Goal: Transaction & Acquisition: Purchase product/service

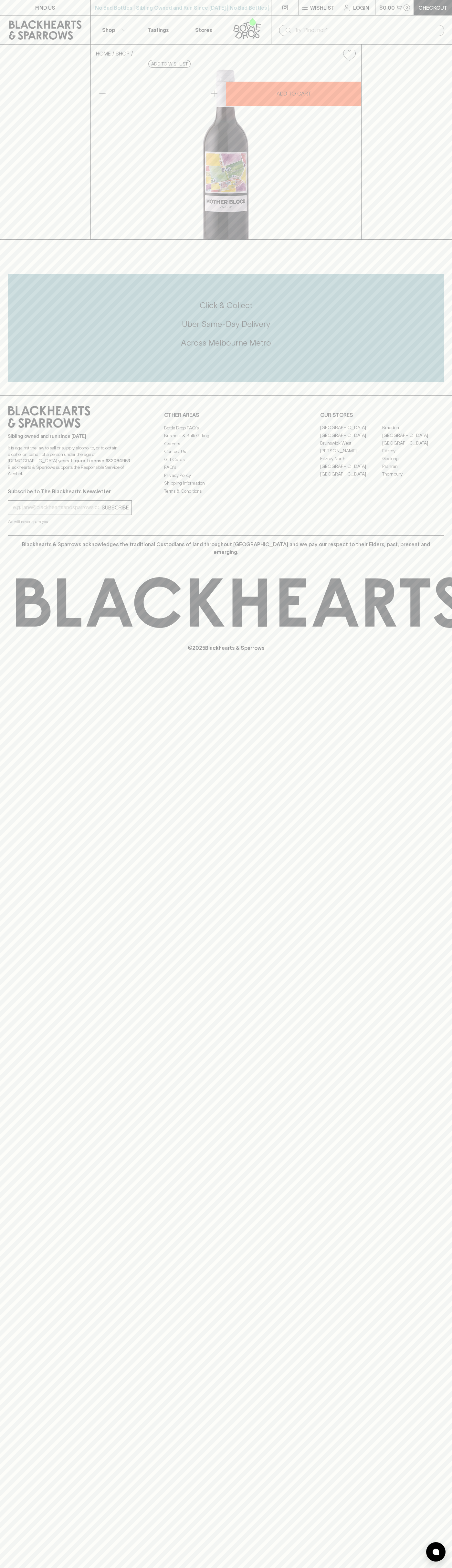
click at [436, 240] on div "HOME SHOP Chalmers Mother Block Red 2022 $24.00 Add to wishlist 10% discount wh…" at bounding box center [226, 142] width 452 height 195
click at [317, 1567] on html "FIND US | No Bad Bottles | Sibling Owned and Run Since [DATE] | No Bad Bottles …" at bounding box center [226, 784] width 452 height 1568
click at [71, 463] on strong "Liquor License #32064953" at bounding box center [101, 461] width 60 height 5
